Goal: Task Accomplishment & Management: Manage account settings

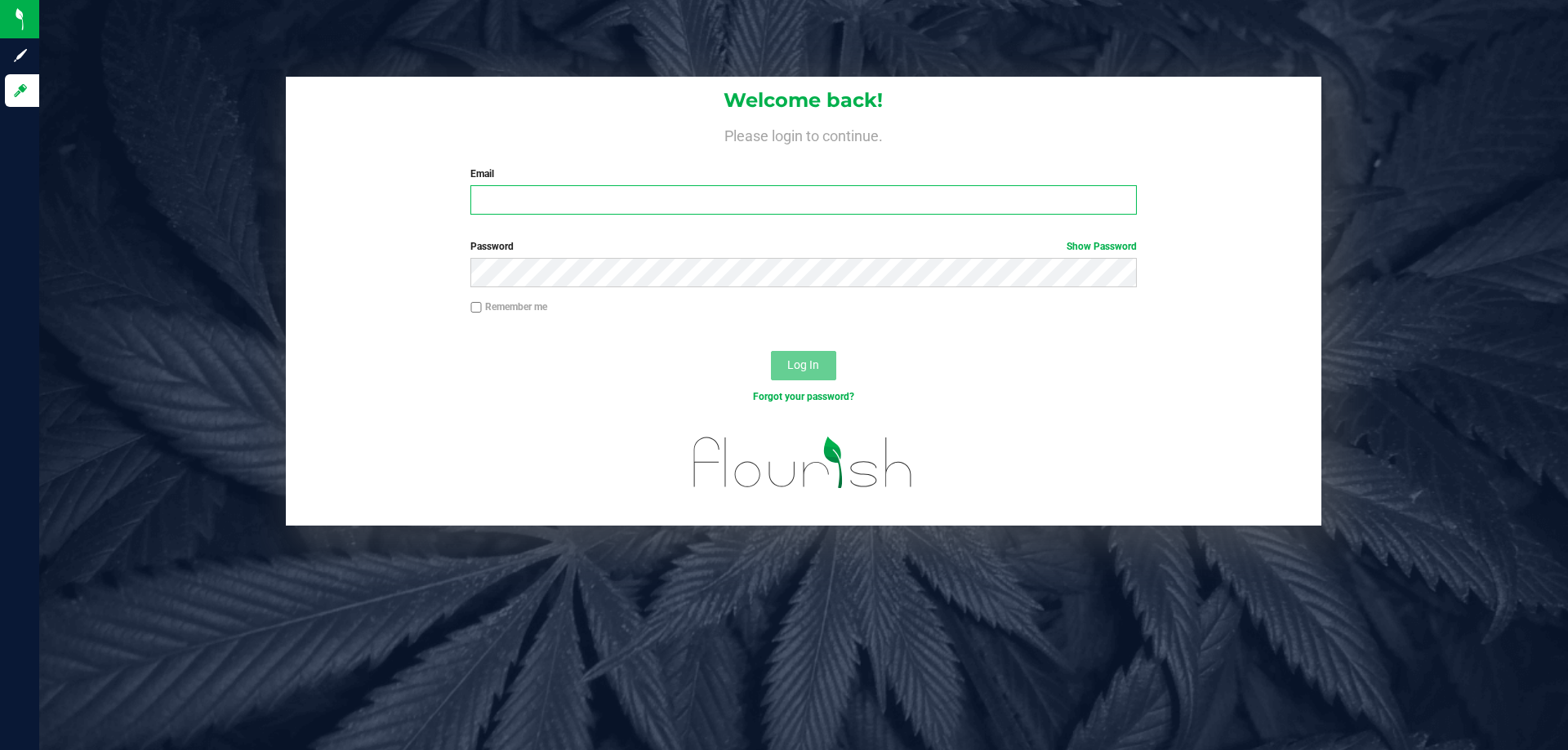
click at [531, 188] on input "Email" at bounding box center [803, 200] width 666 height 29
type input "[EMAIL_ADDRESS][DOMAIN_NAME]"
click at [771, 351] on button "Log In" at bounding box center [803, 365] width 65 height 29
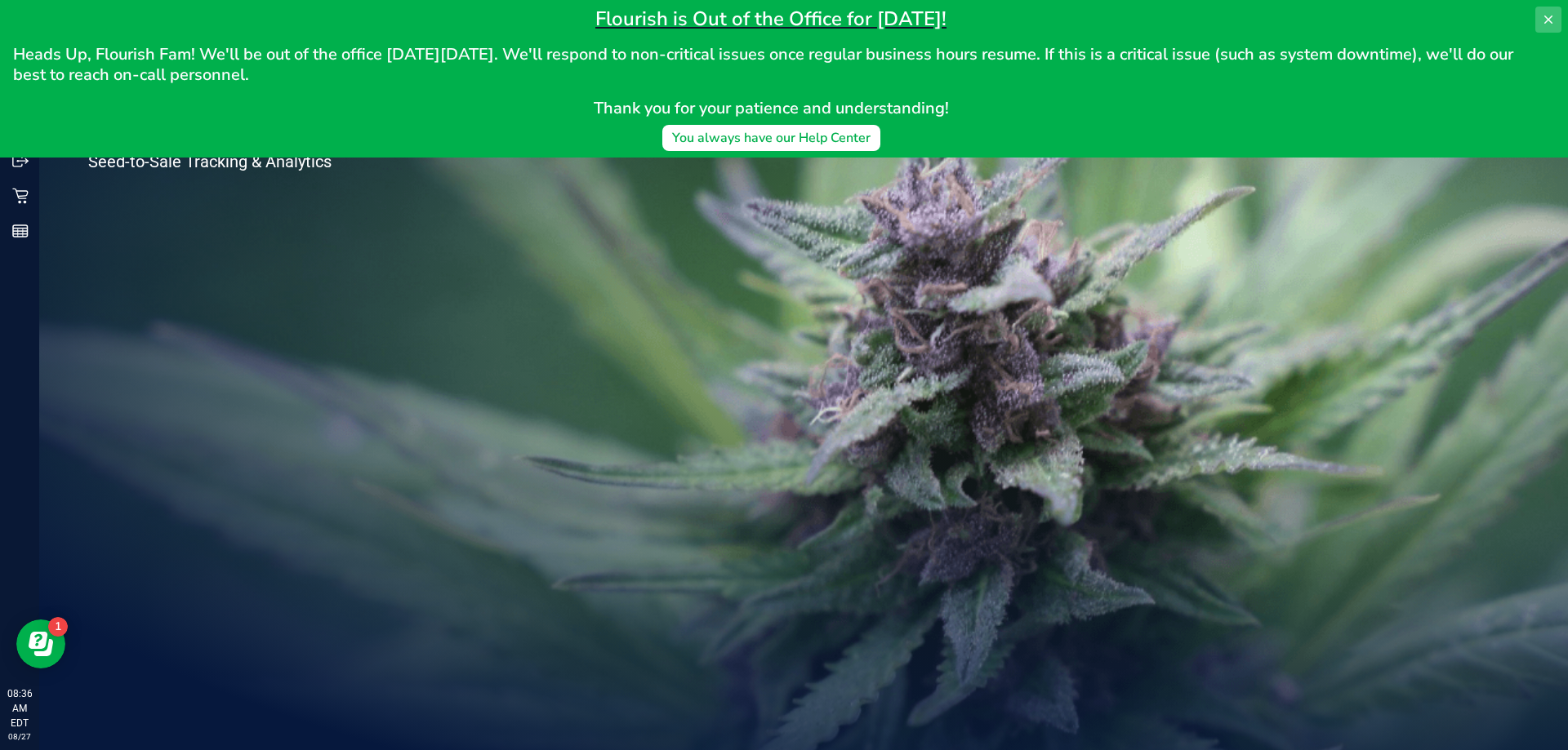
click at [1558, 17] on button at bounding box center [1548, 19] width 26 height 26
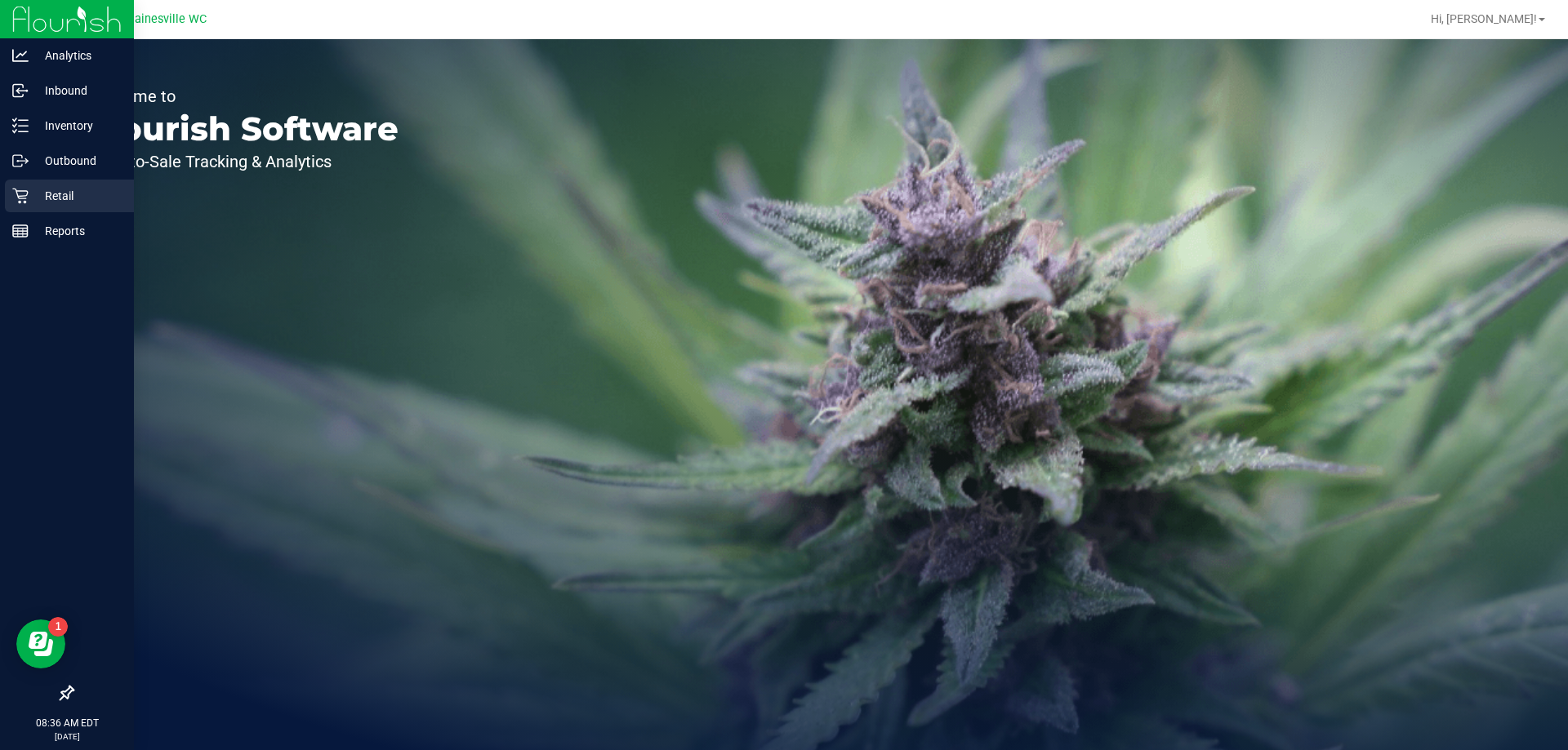
click at [29, 198] on p "Retail" at bounding box center [77, 195] width 98 height 19
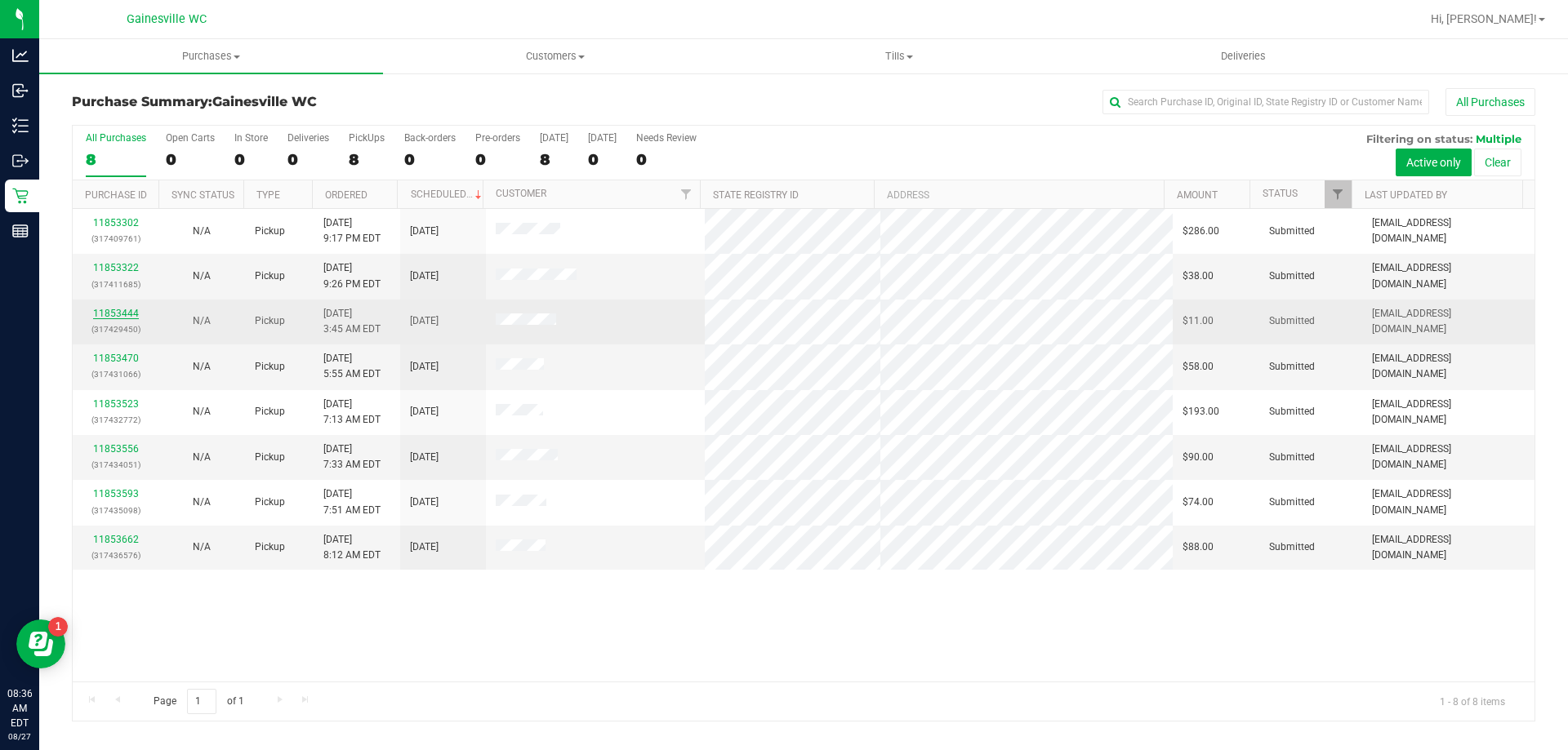
click at [120, 316] on link "11853444" at bounding box center [116, 314] width 46 height 12
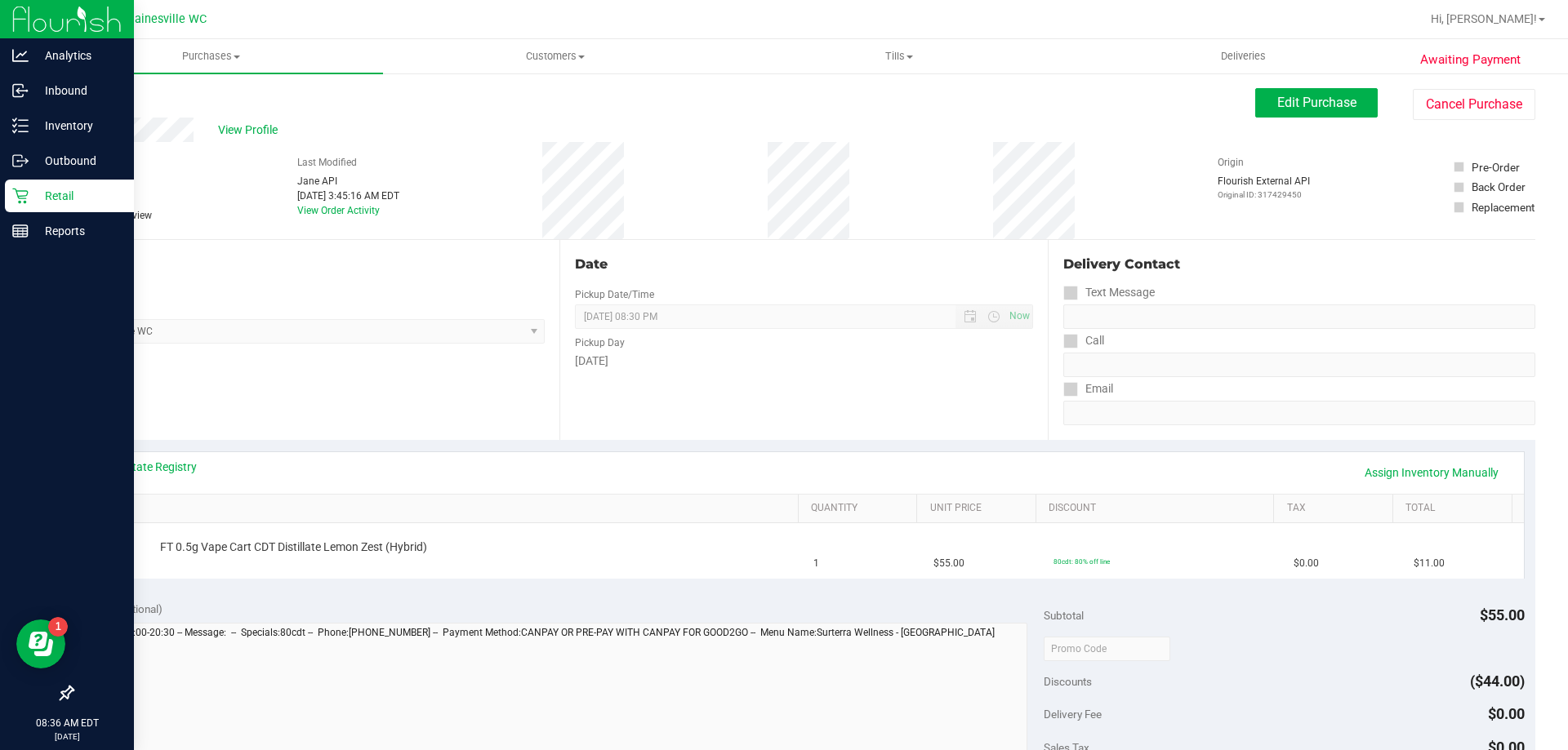
click at [25, 197] on icon at bounding box center [20, 195] width 17 height 17
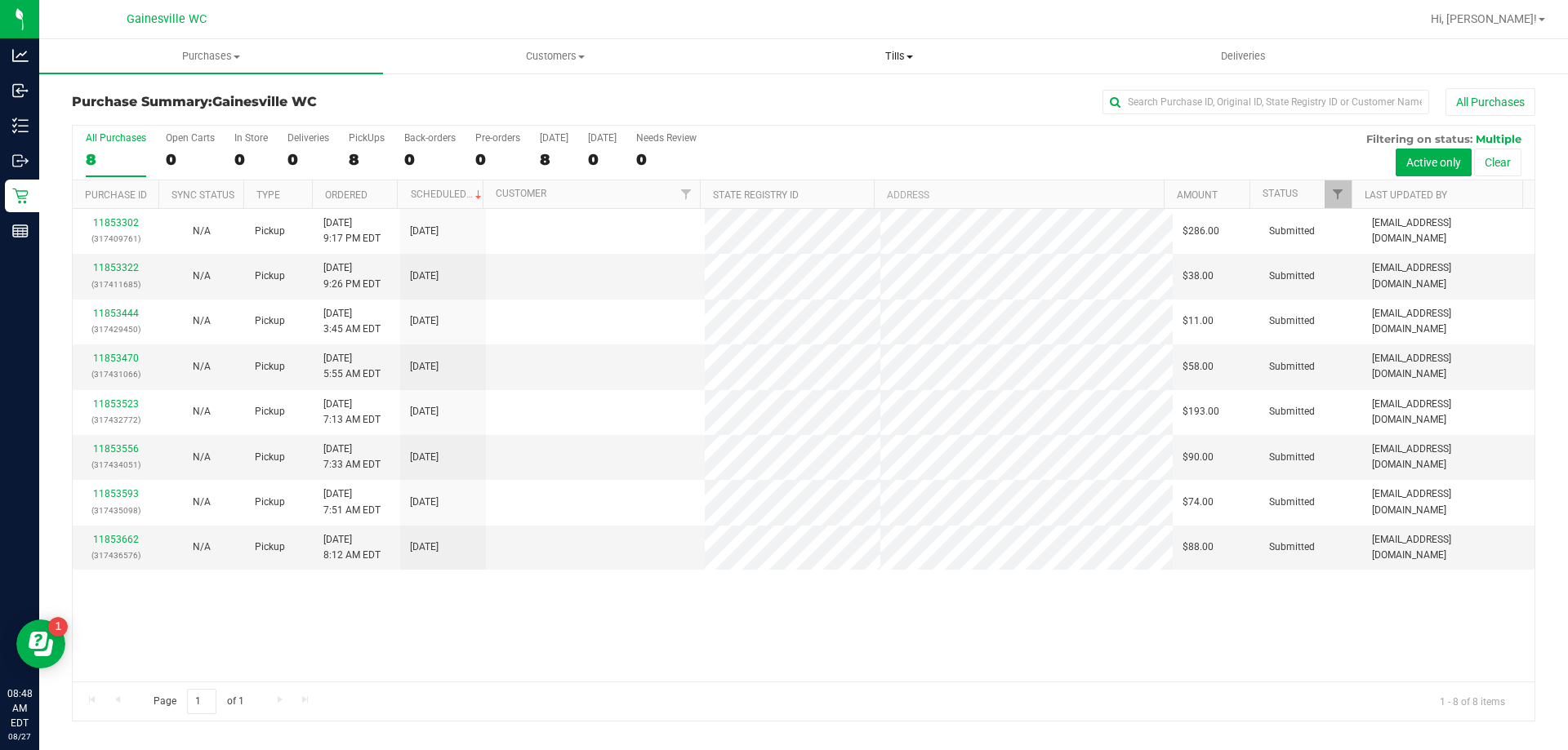
click at [884, 61] on span "Tills" at bounding box center [898, 55] width 342 height 15
click at [893, 94] on li "Manage tills" at bounding box center [899, 99] width 344 height 19
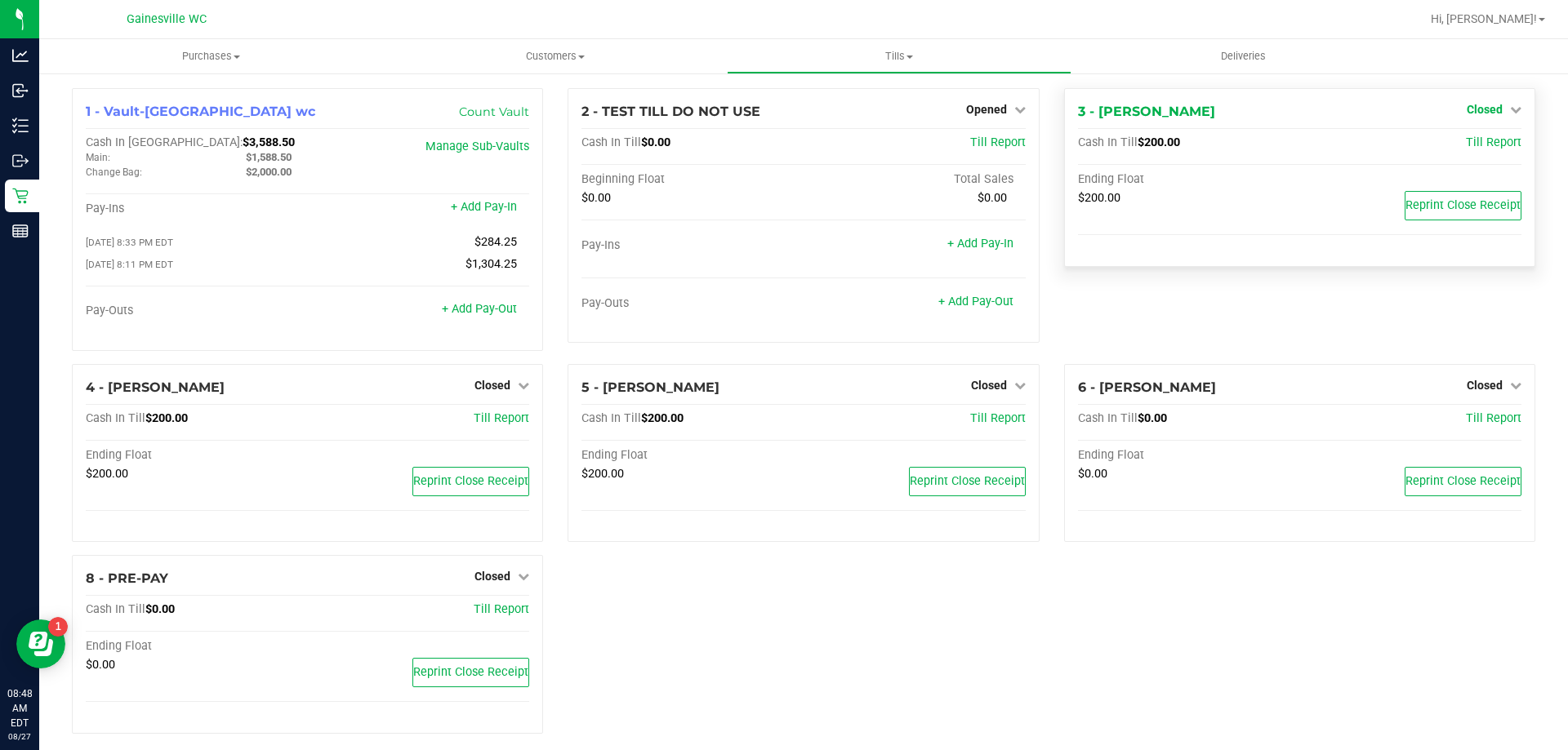
click at [1481, 107] on span "Closed" at bounding box center [1483, 109] width 36 height 13
click at [1466, 146] on link "Open Till" at bounding box center [1483, 143] width 44 height 13
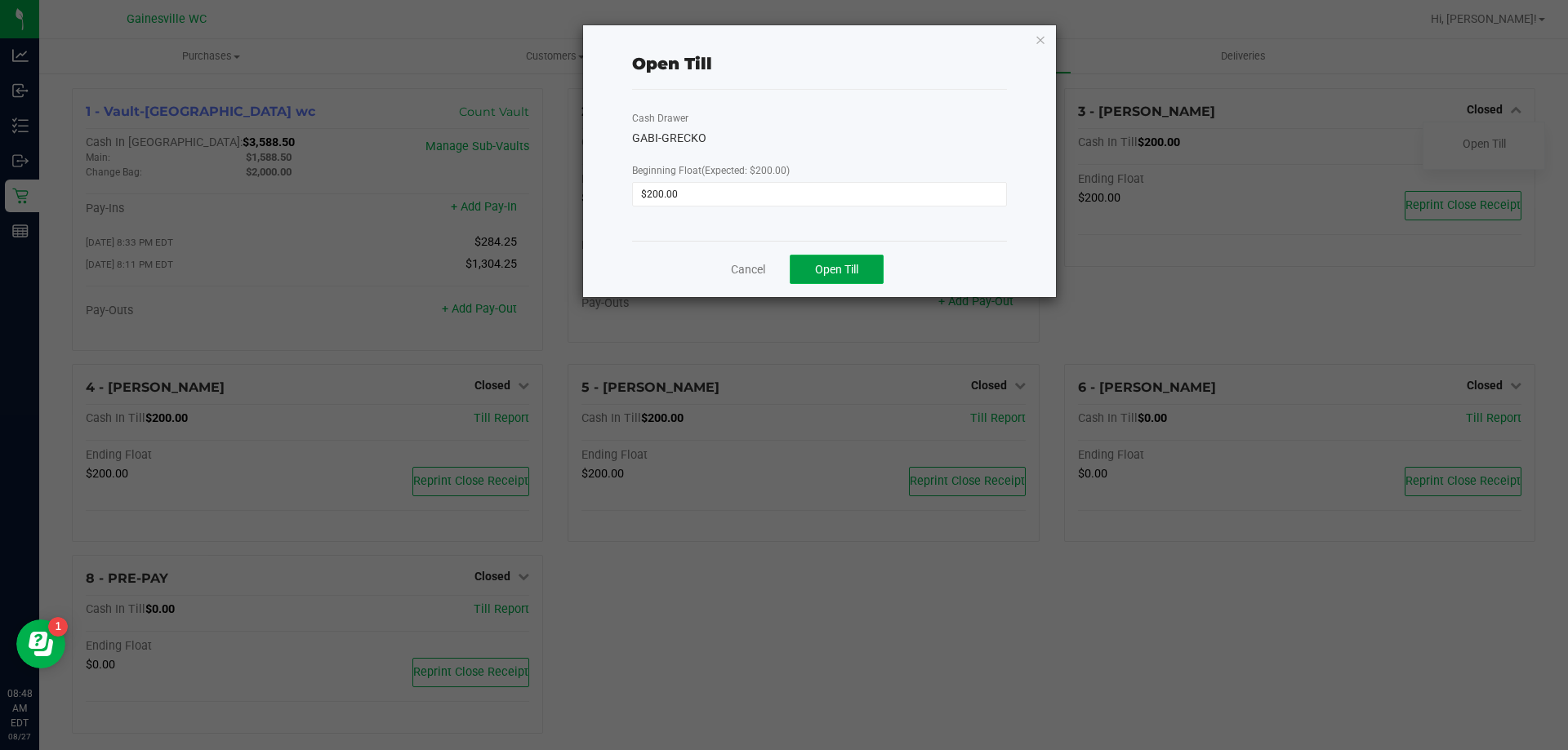
click at [875, 262] on button "Open Till" at bounding box center [836, 269] width 94 height 29
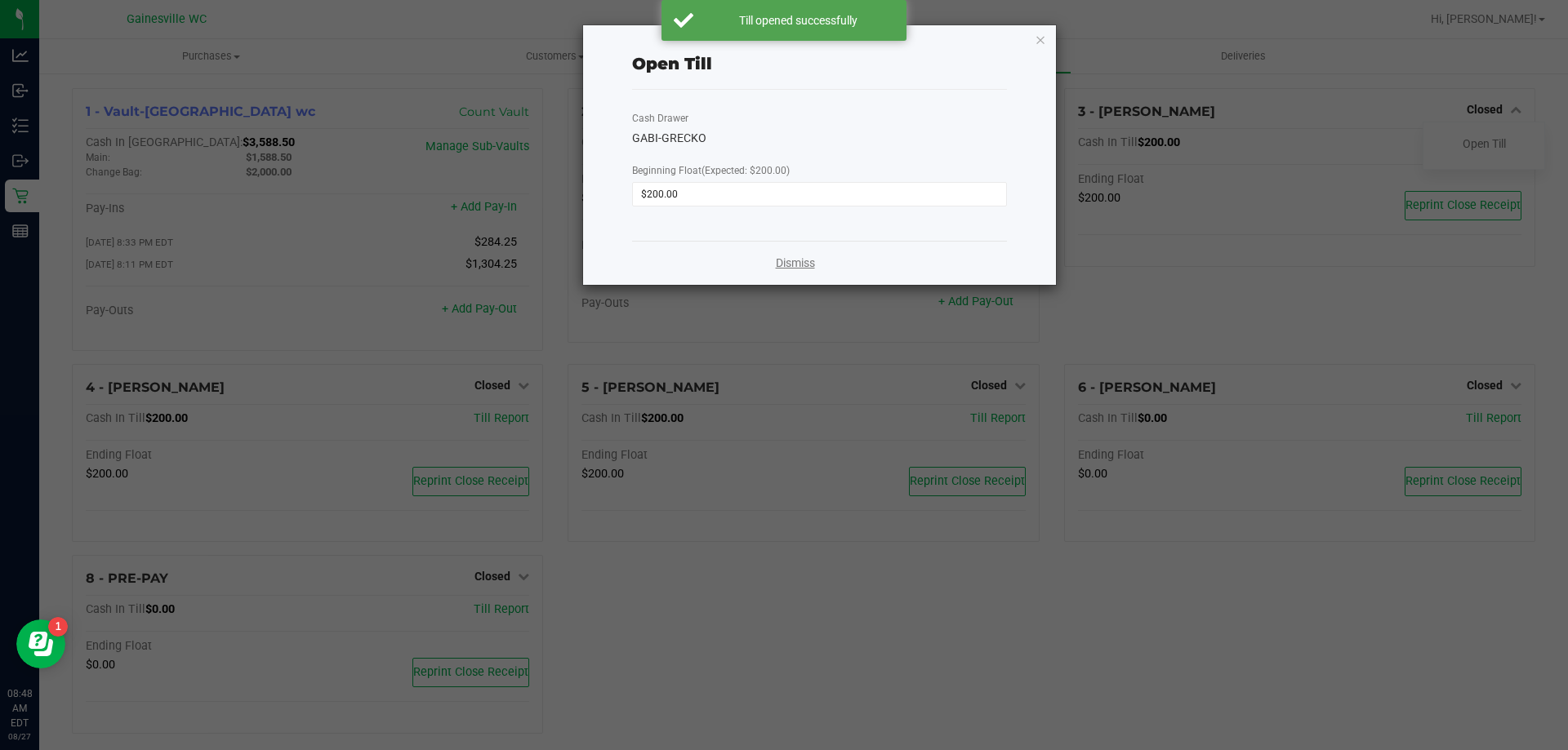
click at [791, 270] on link "Dismiss" at bounding box center [795, 263] width 39 height 17
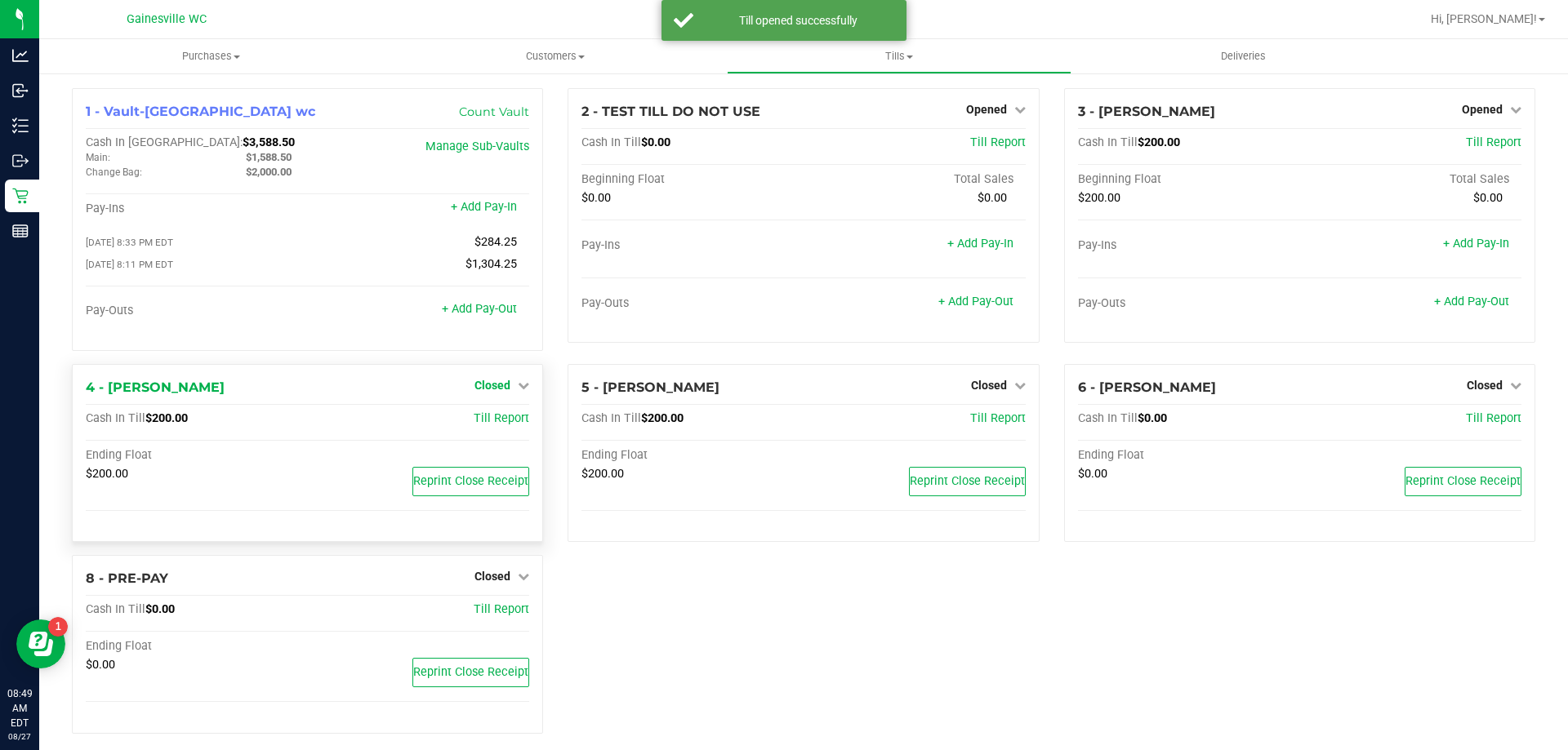
click at [487, 392] on span "Closed" at bounding box center [492, 385] width 36 height 13
click at [505, 433] on div at bounding box center [492, 431] width 121 height 4
click at [492, 426] on link "Open Till" at bounding box center [492, 418] width 44 height 13
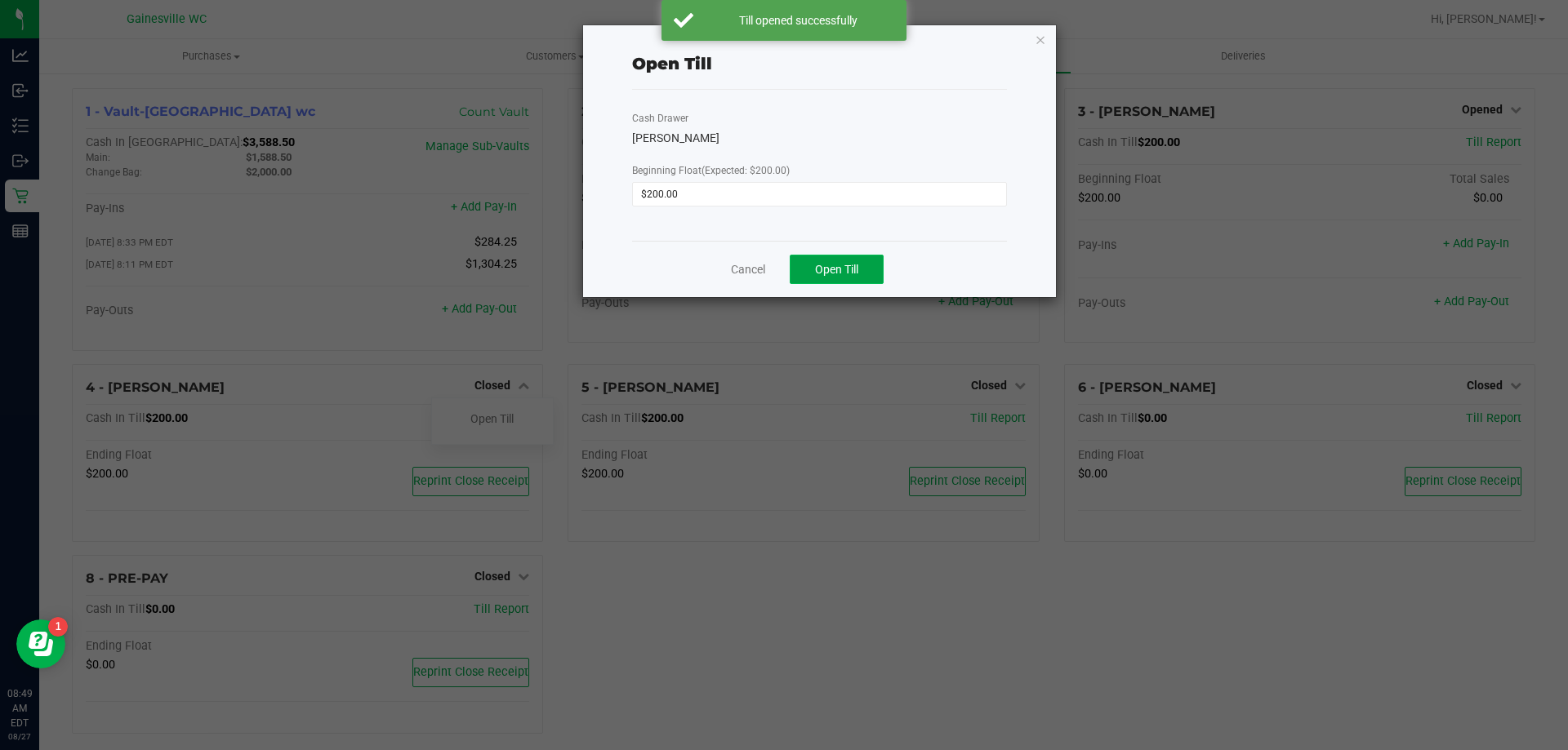
click at [878, 273] on button "Open Till" at bounding box center [836, 269] width 94 height 29
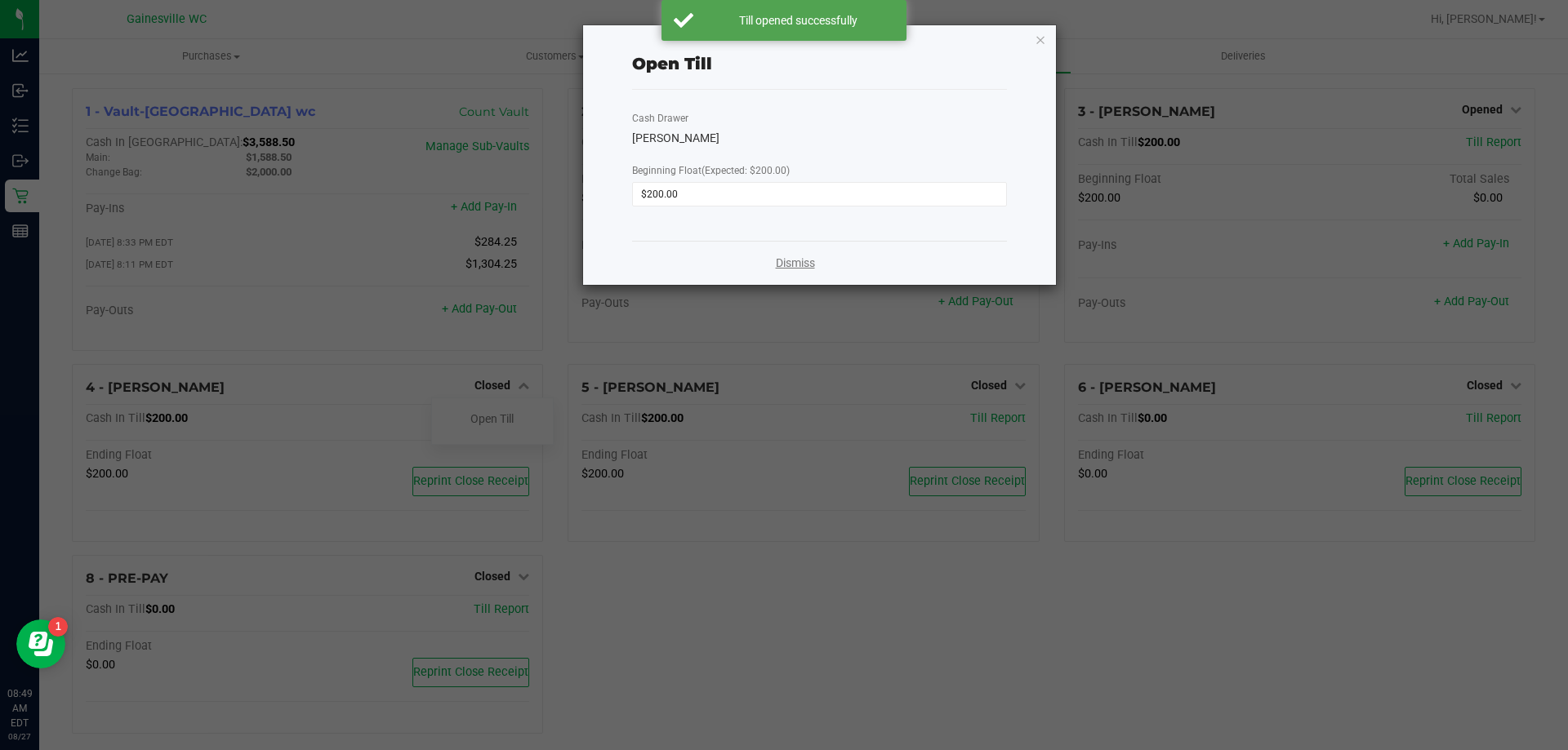
click at [783, 261] on link "Dismiss" at bounding box center [795, 263] width 39 height 17
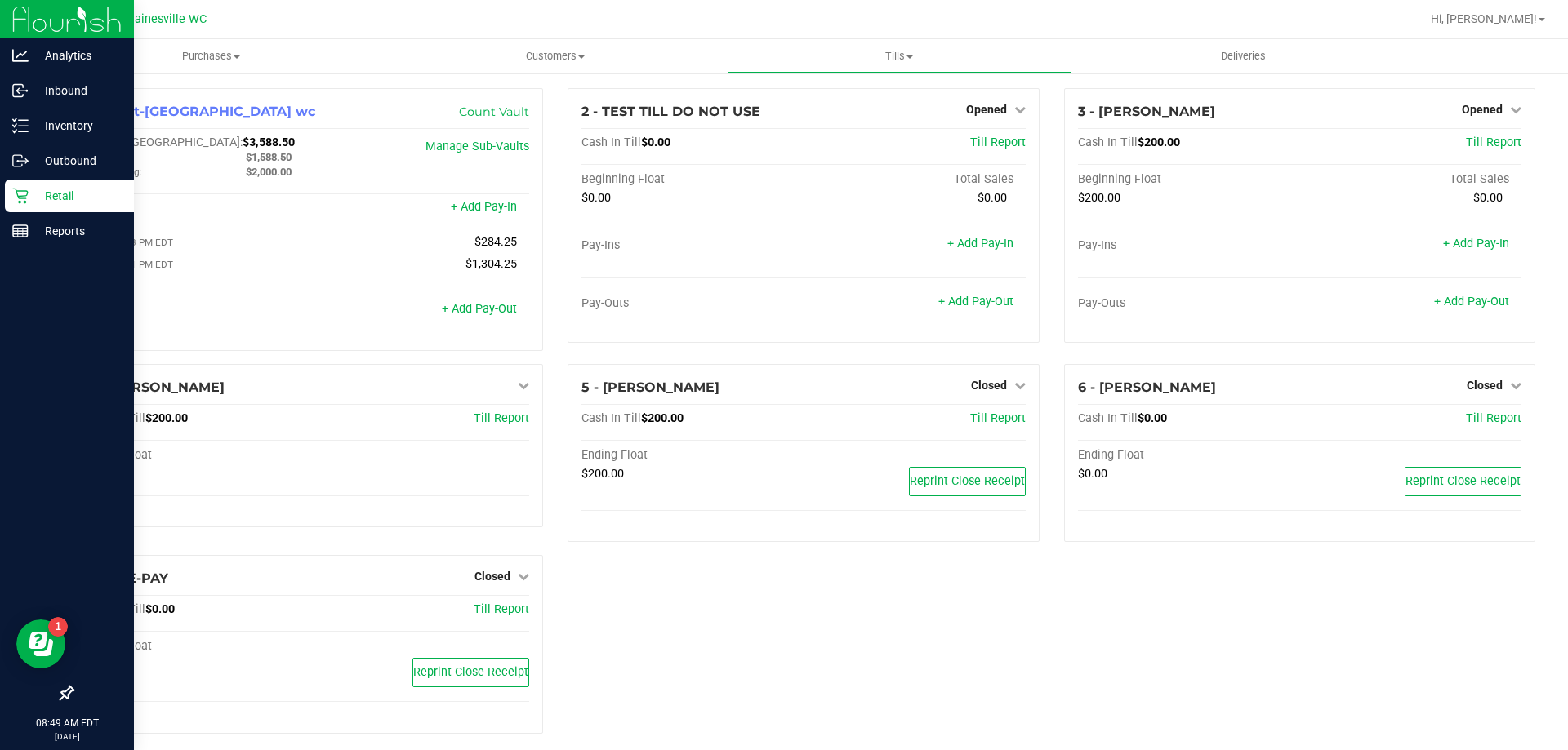
click at [17, 191] on icon at bounding box center [20, 195] width 17 height 17
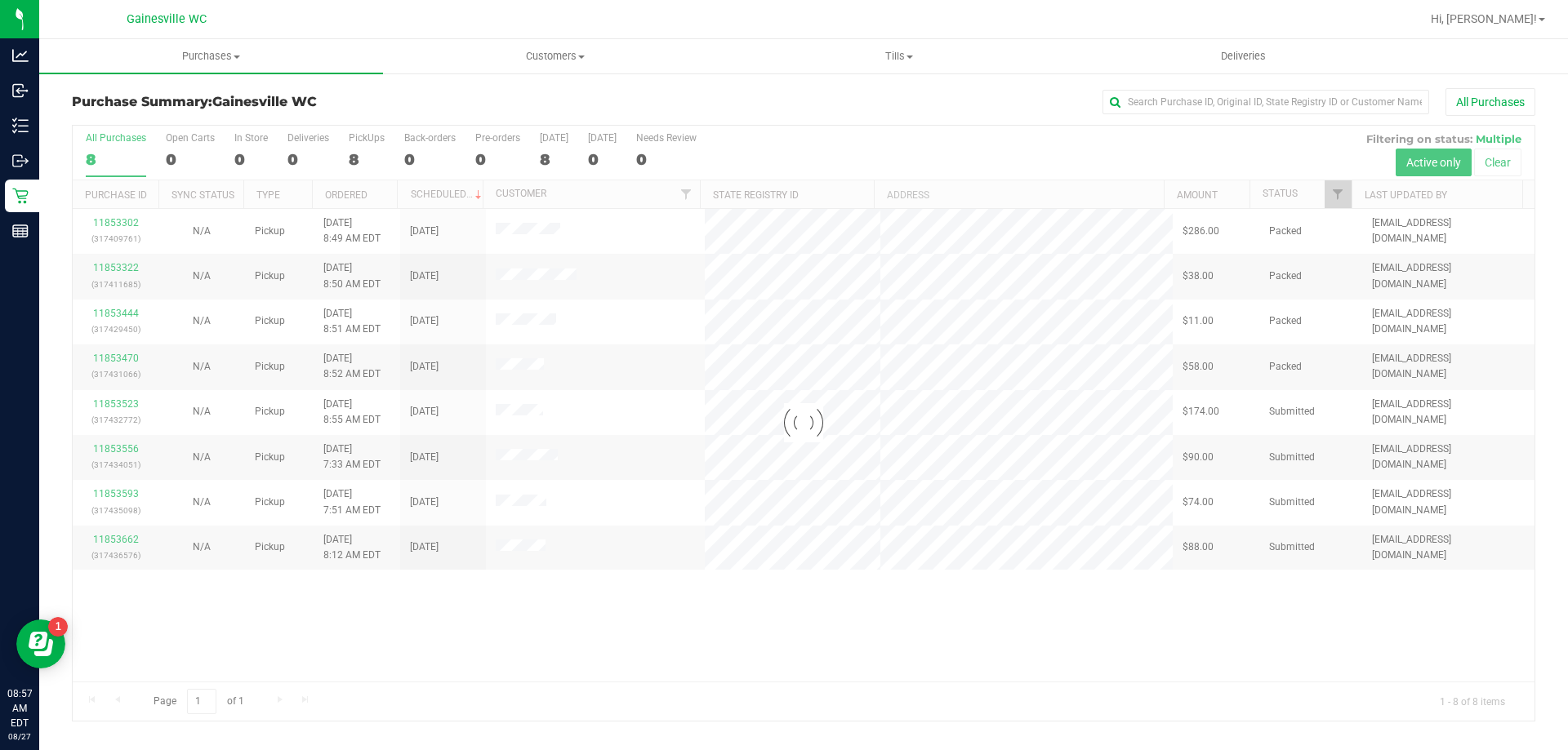
click at [831, 591] on div at bounding box center [803, 423] width 1461 height 595
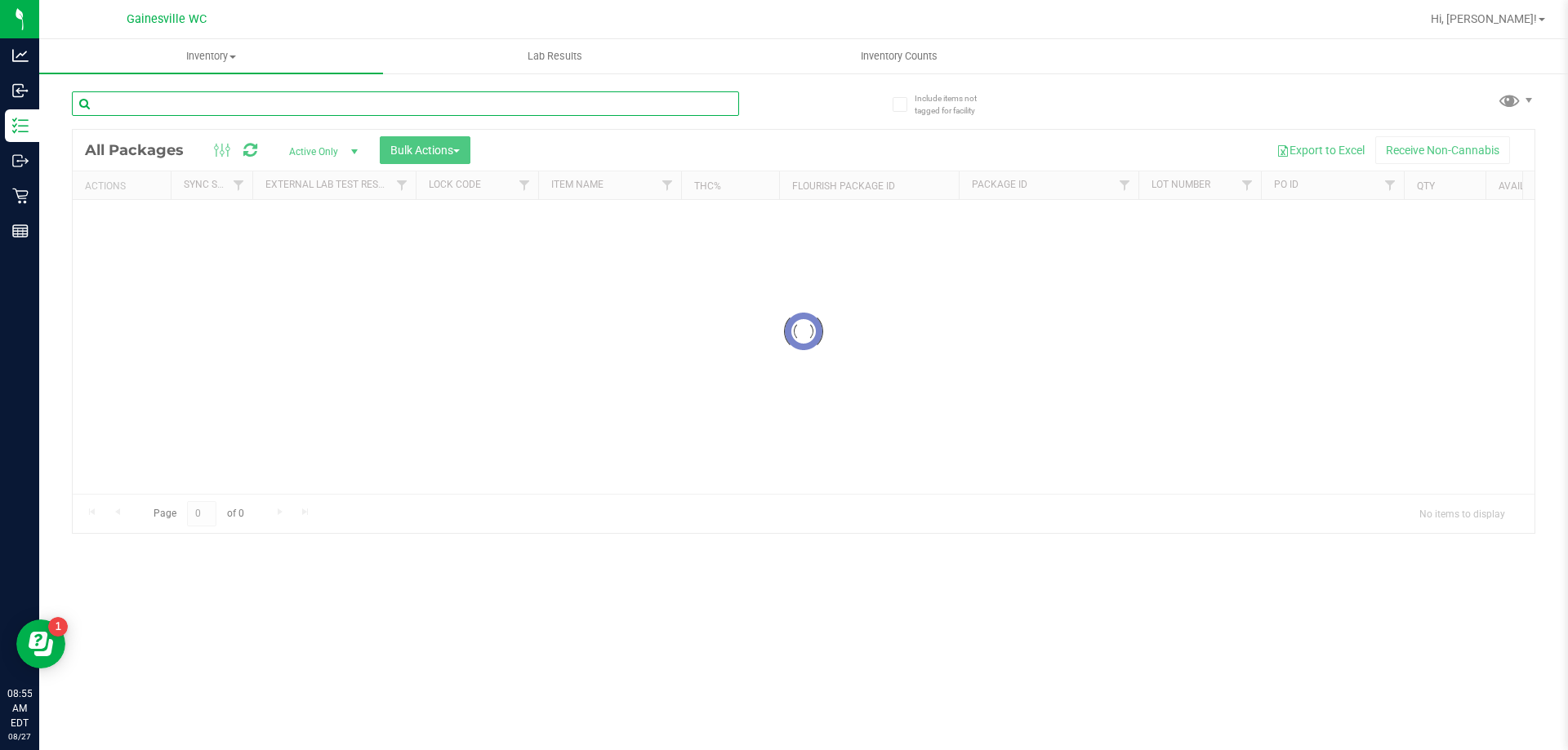
click at [458, 108] on input "text" at bounding box center [405, 103] width 667 height 24
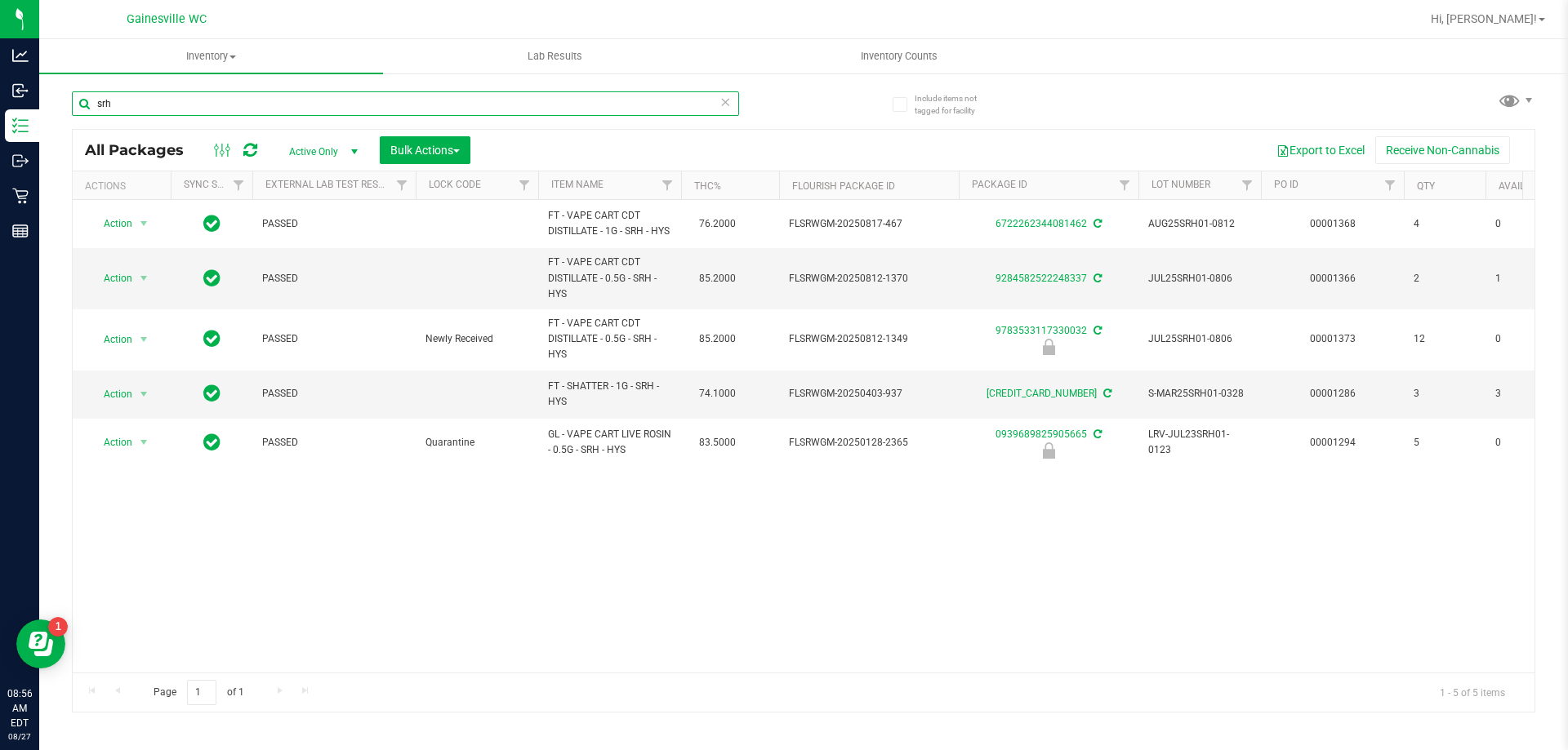
type input "srh"
